Goal: Task Accomplishment & Management: Use online tool/utility

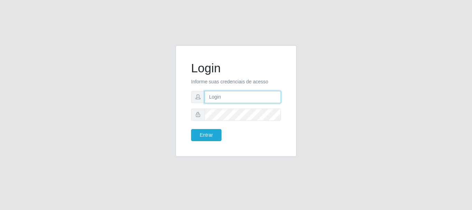
click at [221, 100] on input "text" at bounding box center [243, 97] width 76 height 12
type input "[EMAIL_ADDRESS][DOMAIN_NAME]"
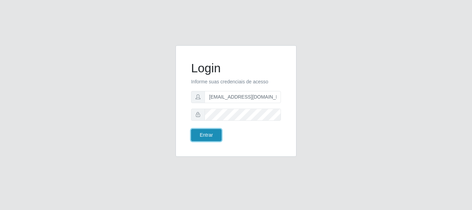
click at [211, 132] on button "Entrar" at bounding box center [206, 135] width 30 height 12
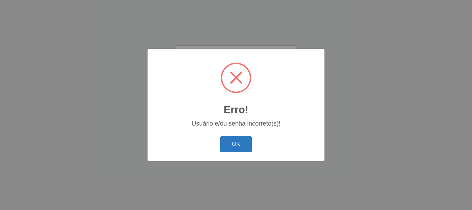
click at [242, 149] on button "OK" at bounding box center [236, 144] width 32 height 16
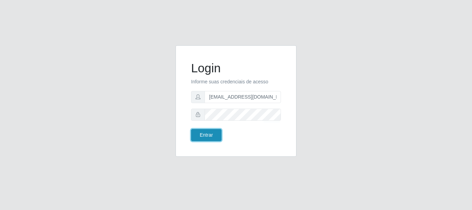
click at [205, 136] on button "Entrar" at bounding box center [206, 135] width 30 height 12
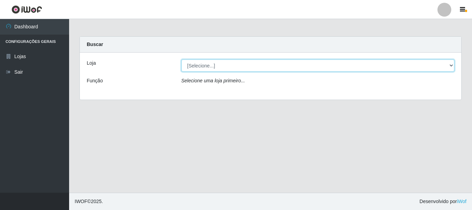
click at [453, 65] on select "[Selecione...] SuperFácil Atacado - Rodoviária" at bounding box center [317, 65] width 273 height 12
select select "400"
click at [181, 59] on select "[Selecione...] SuperFácil Atacado - Rodoviária" at bounding box center [317, 65] width 273 height 12
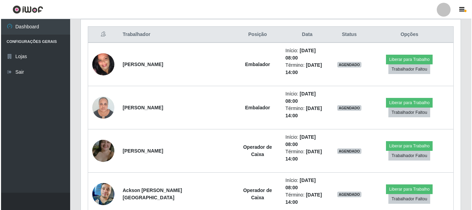
scroll to position [277, 0]
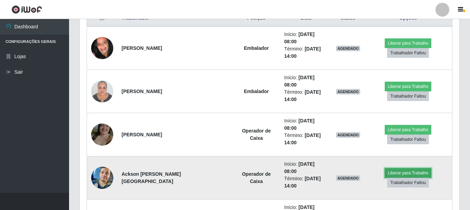
click at [397, 168] on button "Liberar para Trabalho" at bounding box center [408, 173] width 47 height 10
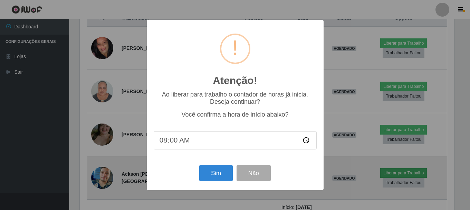
scroll to position [143, 376]
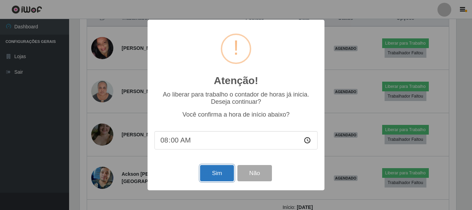
click at [205, 175] on button "Sim" at bounding box center [217, 173] width 34 height 16
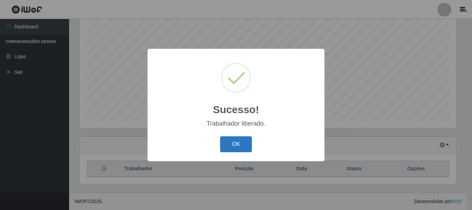
click at [233, 141] on button "OK" at bounding box center [236, 144] width 32 height 16
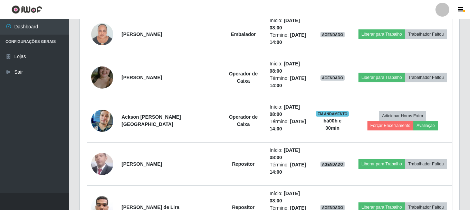
scroll to position [368, 0]
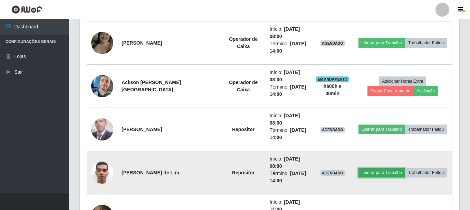
click at [364, 176] on button "Liberar para Trabalho" at bounding box center [382, 173] width 47 height 10
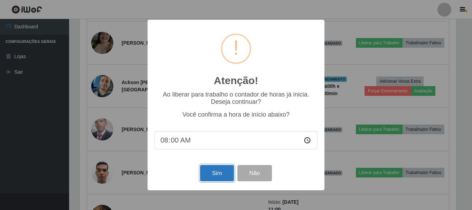
click at [213, 175] on button "Sim" at bounding box center [217, 173] width 34 height 16
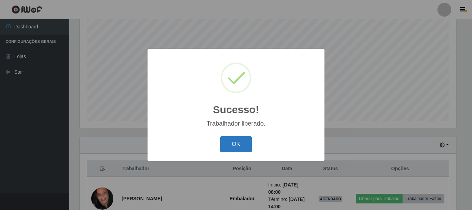
click at [237, 146] on button "OK" at bounding box center [236, 144] width 32 height 16
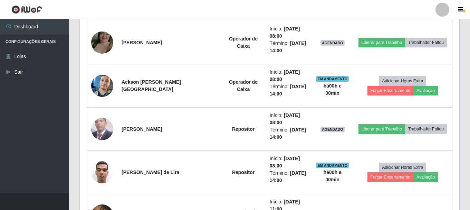
scroll to position [368, 0]
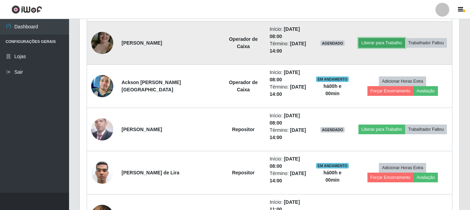
click at [370, 43] on button "Liberar para Trabalho" at bounding box center [382, 43] width 47 height 10
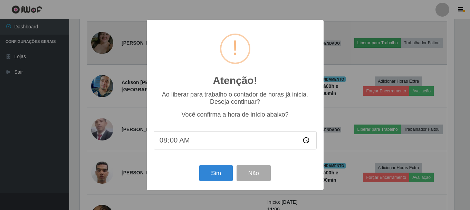
scroll to position [143, 376]
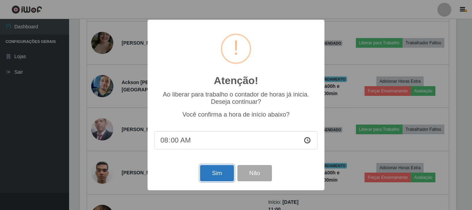
click at [210, 176] on button "Sim" at bounding box center [217, 173] width 34 height 16
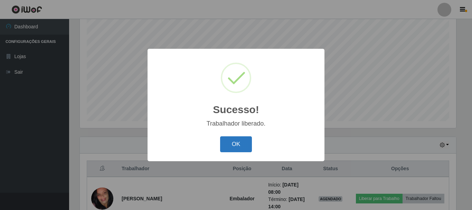
click at [226, 144] on button "OK" at bounding box center [236, 144] width 32 height 16
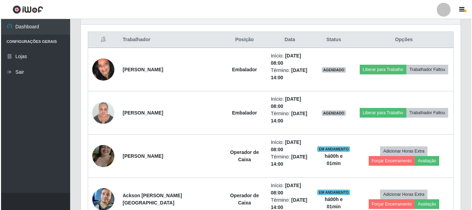
scroll to position [230, 0]
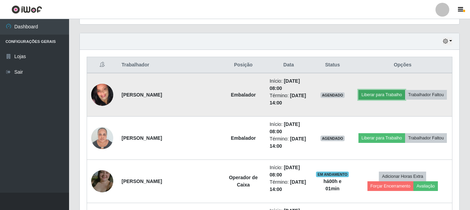
click at [364, 95] on button "Liberar para Trabalho" at bounding box center [382, 95] width 47 height 10
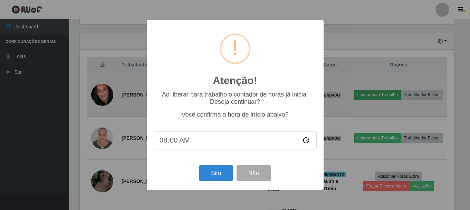
scroll to position [143, 376]
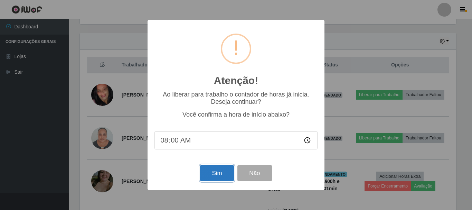
click at [214, 174] on button "Sim" at bounding box center [217, 173] width 34 height 16
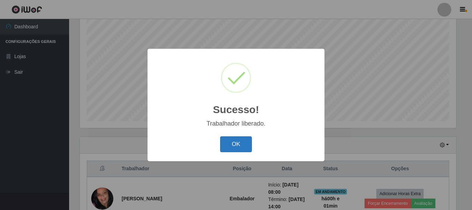
click at [225, 141] on button "OK" at bounding box center [236, 144] width 32 height 16
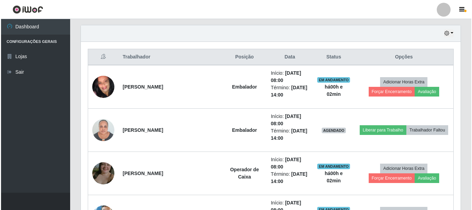
scroll to position [264, 0]
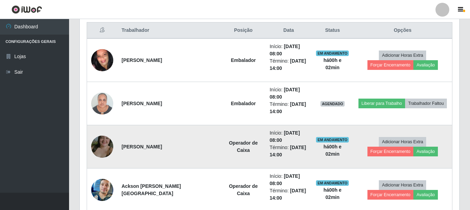
click at [97, 150] on img at bounding box center [102, 146] width 22 height 39
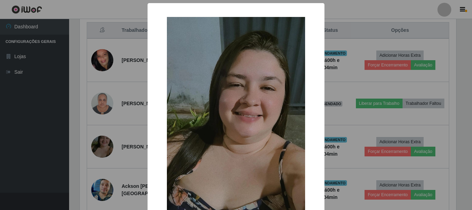
click at [19, 136] on div "× OK Cancel" at bounding box center [236, 105] width 472 height 210
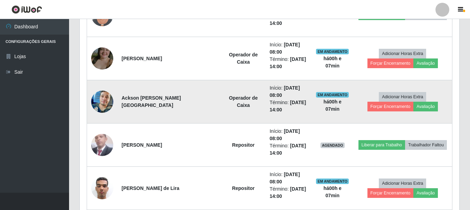
scroll to position [403, 0]
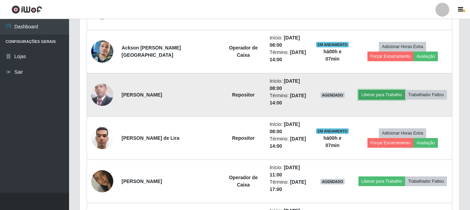
click at [368, 95] on button "Liberar para Trabalho" at bounding box center [382, 95] width 47 height 10
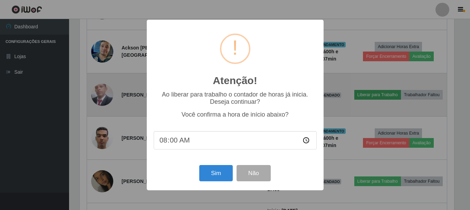
scroll to position [143, 376]
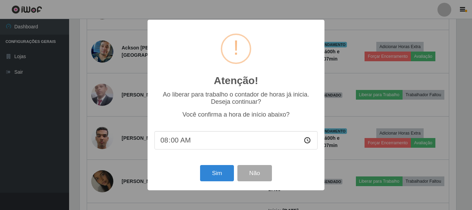
click at [210, 183] on div "Sim Não" at bounding box center [236, 173] width 163 height 20
click at [208, 179] on button "Sim" at bounding box center [217, 173] width 34 height 16
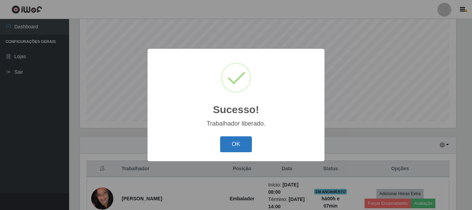
click at [231, 148] on button "OK" at bounding box center [236, 144] width 32 height 16
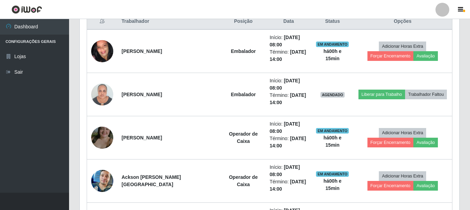
scroll to position [230, 0]
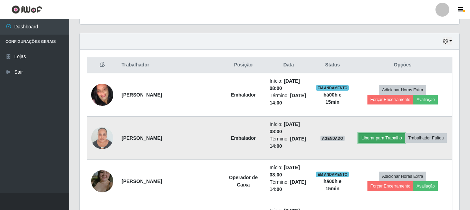
click at [366, 141] on button "Liberar para Trabalho" at bounding box center [382, 138] width 47 height 10
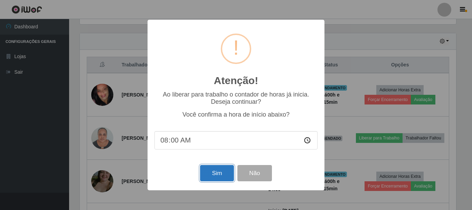
click at [220, 175] on button "Sim" at bounding box center [217, 173] width 34 height 16
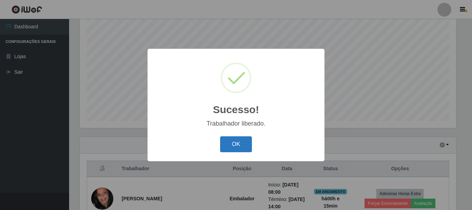
click at [225, 143] on button "OK" at bounding box center [236, 144] width 32 height 16
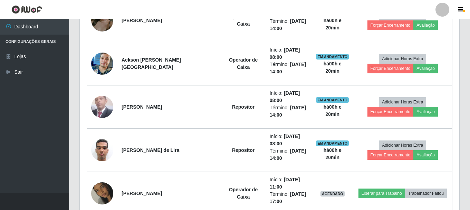
scroll to position [403, 0]
